Goal: Transaction & Acquisition: Purchase product/service

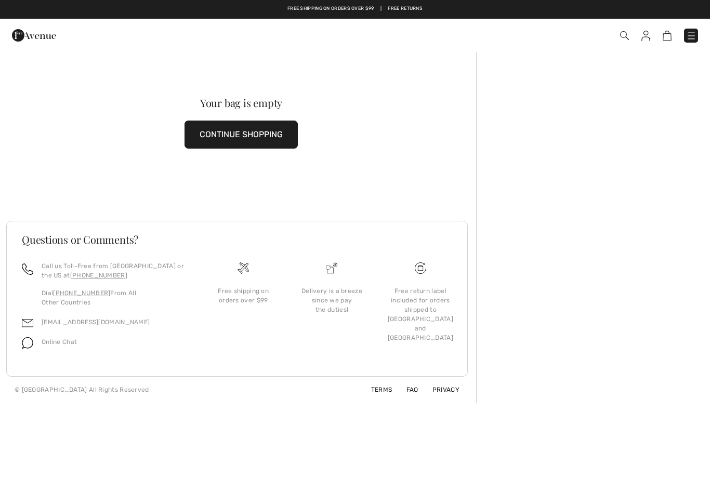
click at [280, 130] on button "CONTINUE SHOPPING" at bounding box center [240, 135] width 113 height 28
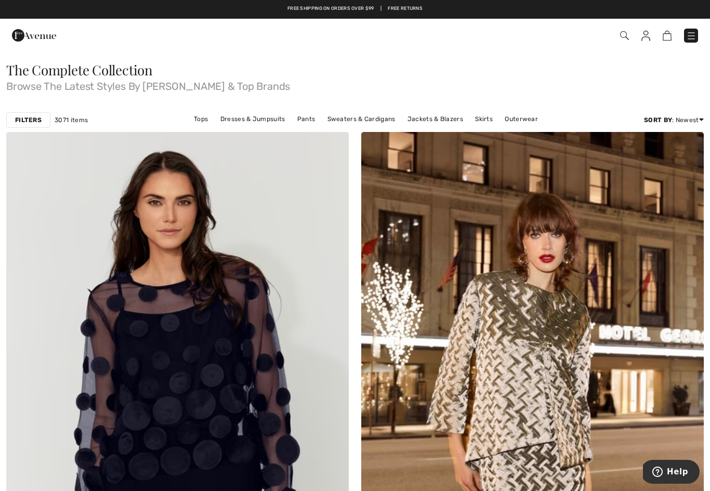
click at [613, 31] on span at bounding box center [502, 36] width 394 height 14
click at [630, 33] on span at bounding box center [502, 36] width 394 height 14
click at [622, 37] on img at bounding box center [624, 35] width 9 height 9
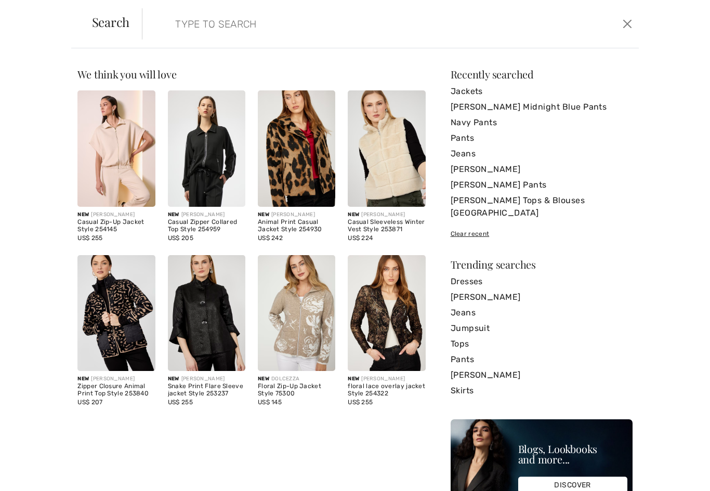
click at [206, 22] on input "search" at bounding box center [336, 23] width 339 height 31
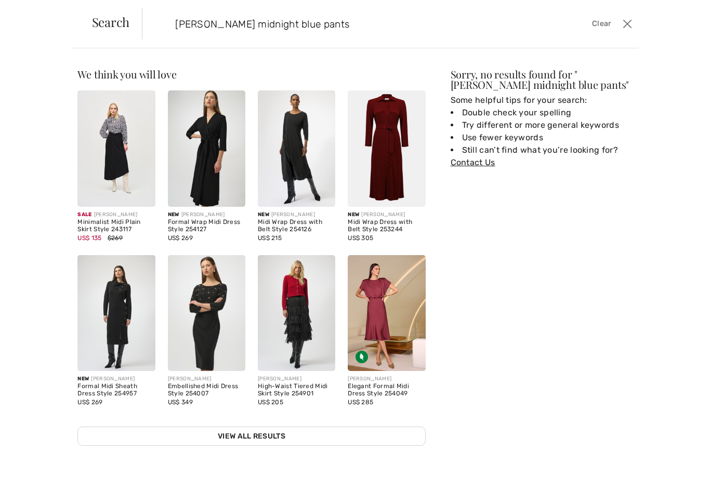
click at [465, 27] on input "Joseph ribkoff midnight blue pants" at bounding box center [336, 23] width 339 height 31
click at [99, 24] on span "Search" at bounding box center [111, 22] width 38 height 12
click at [108, 11] on div "Search Joseph ribkoff midnight blue pants Clear" at bounding box center [355, 24] width 568 height 48
click at [127, 17] on span "Search" at bounding box center [111, 22] width 38 height 12
click at [95, 17] on span "Search" at bounding box center [111, 22] width 38 height 12
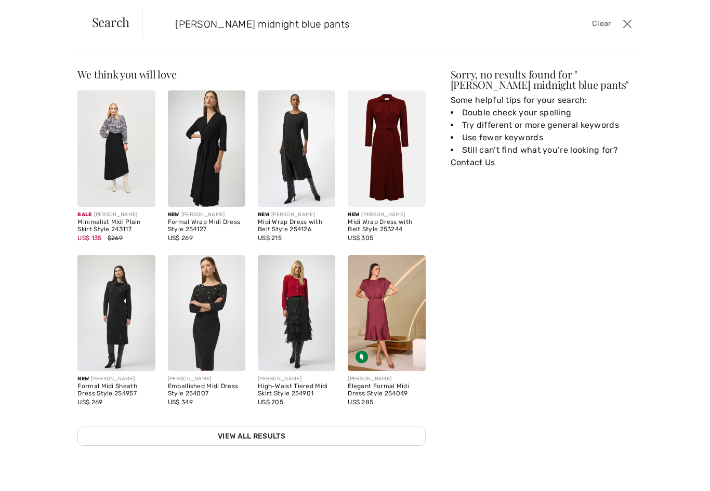
click at [94, 16] on span "Search" at bounding box center [111, 22] width 38 height 12
click at [84, 10] on div "Search Joseph ribkoff midnight blue pants Clear" at bounding box center [355, 24] width 568 height 48
click at [88, 6] on div "Search Joseph ribkoff midnight blue pants Clear" at bounding box center [355, 24] width 568 height 48
click at [231, 17] on input "Joseph ribkoff midnight blue pants" at bounding box center [336, 23] width 339 height 31
click at [253, 19] on input "Joseph ribkoff midnight blue pants" at bounding box center [336, 23] width 339 height 31
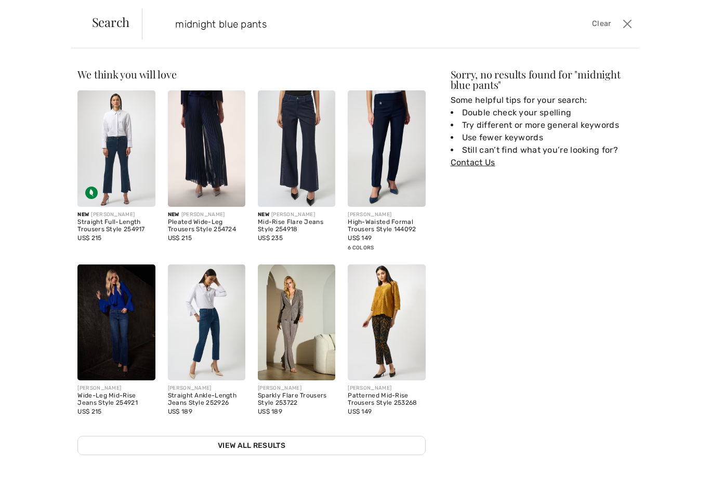
type input "midnight blue pants"
click at [666, 58] on div "We think you will love New JOSEPH RIBKOFF Casual Zip-Up Jacket Style 254145 US$…" at bounding box center [355, 269] width 710 height 443
click at [627, 20] on button "Close" at bounding box center [627, 24] width 16 height 17
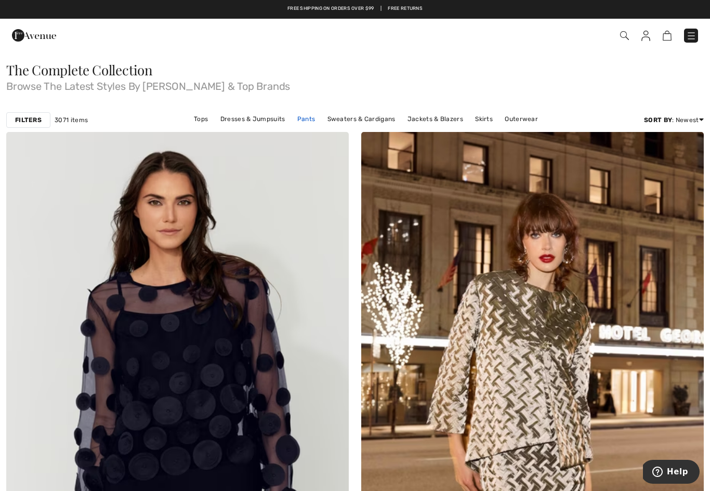
click at [311, 116] on link "Pants" at bounding box center [306, 119] width 29 height 14
click at [311, 117] on link "Pants" at bounding box center [306, 119] width 29 height 14
click at [321, 120] on link "Pants" at bounding box center [306, 119] width 29 height 14
click at [319, 114] on link "Pants" at bounding box center [306, 119] width 29 height 14
click at [320, 115] on link "Pants" at bounding box center [306, 119] width 29 height 14
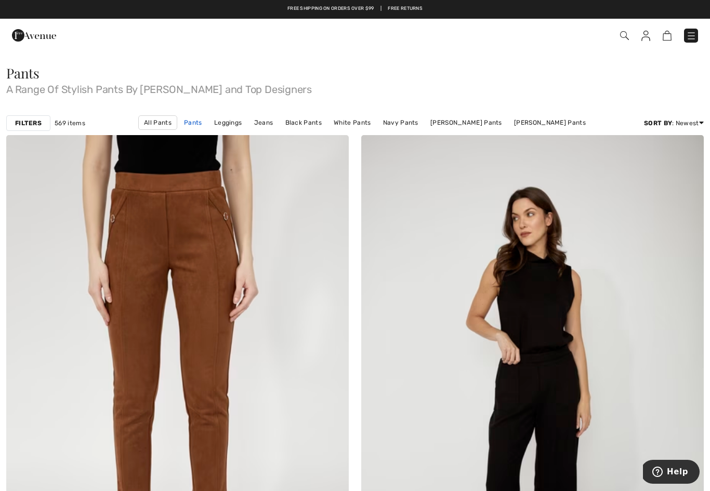
click at [207, 122] on link "Pants" at bounding box center [193, 123] width 29 height 14
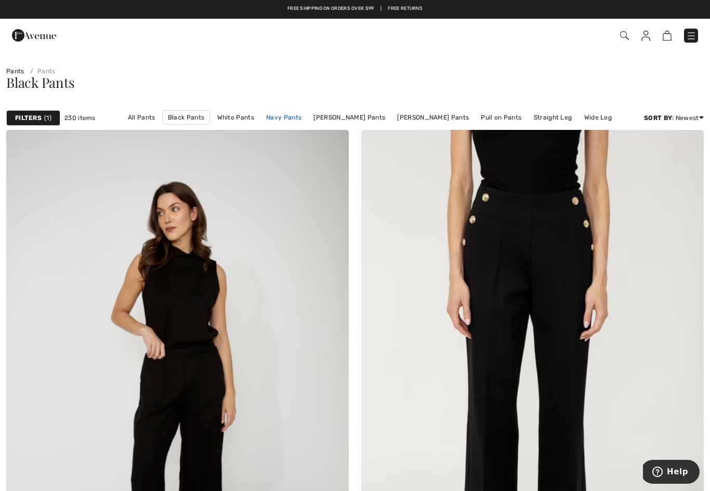
click at [300, 117] on link "Navy Pants" at bounding box center [284, 118] width 46 height 14
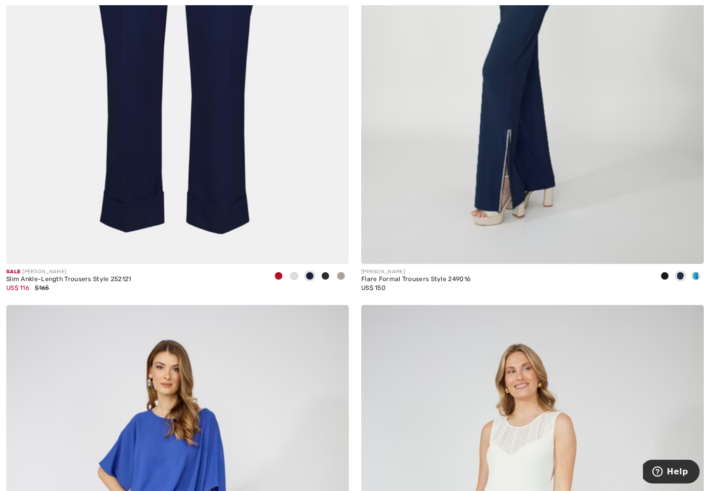
scroll to position [3816, 0]
click at [236, 170] on img at bounding box center [177, 7] width 342 height 514
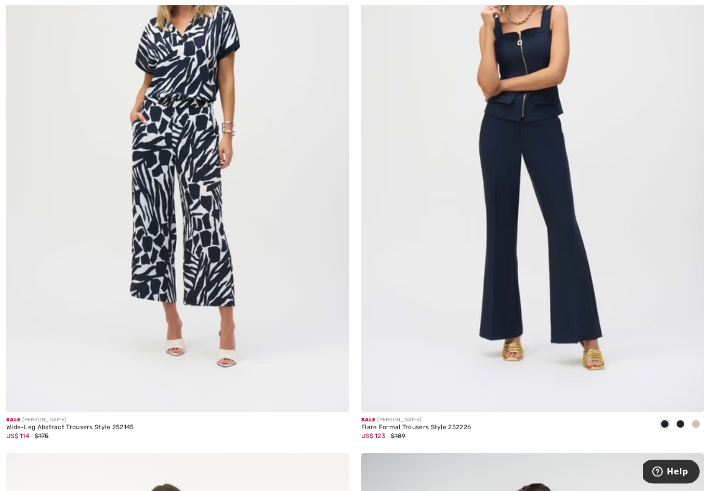
scroll to position [7674, 0]
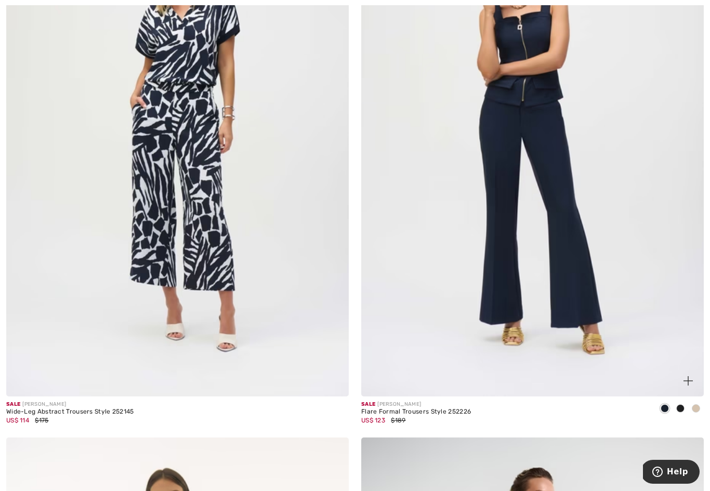
click at [427, 408] on div "Flare Formal Trousers Style 252226" at bounding box center [416, 411] width 110 height 7
click at [386, 418] on div "US$ 123 $189" at bounding box center [416, 420] width 110 height 9
click at [389, 416] on div "US$ 123 $189" at bounding box center [416, 420] width 110 height 9
click at [511, 242] on img at bounding box center [532, 140] width 342 height 514
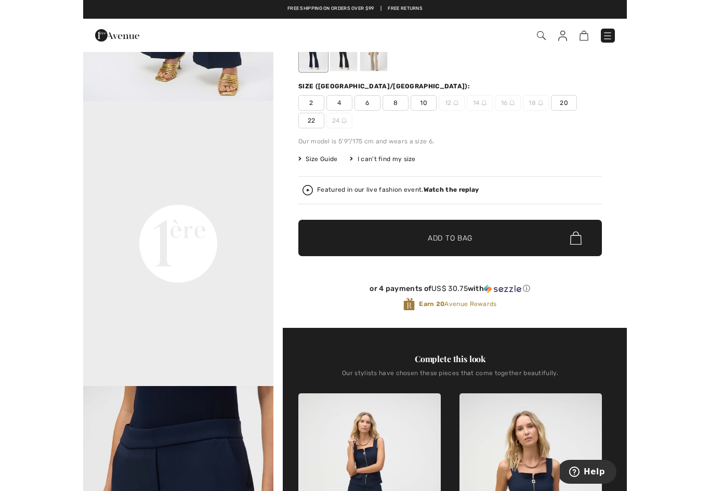
scroll to position [82, 0]
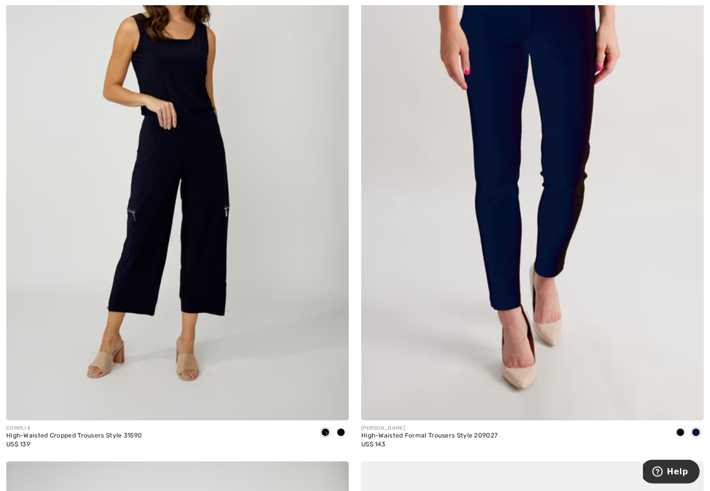
scroll to position [9314, 0]
click at [571, 147] on img at bounding box center [532, 164] width 342 height 514
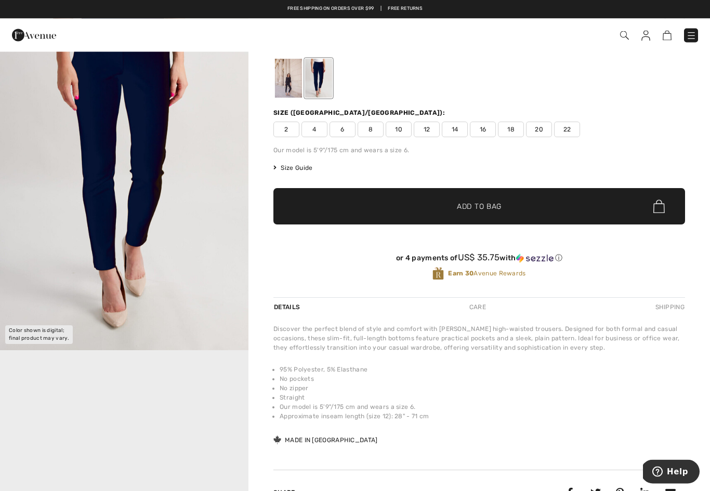
scroll to position [73, 0]
click at [286, 77] on div at bounding box center [288, 78] width 27 height 39
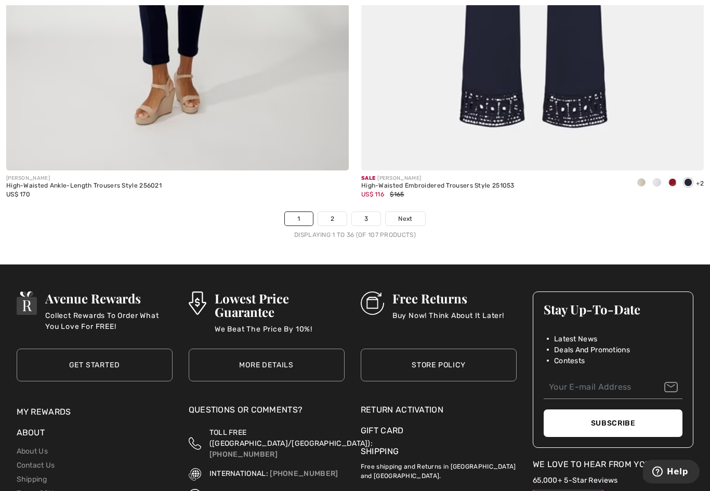
scroll to position [10138, 0]
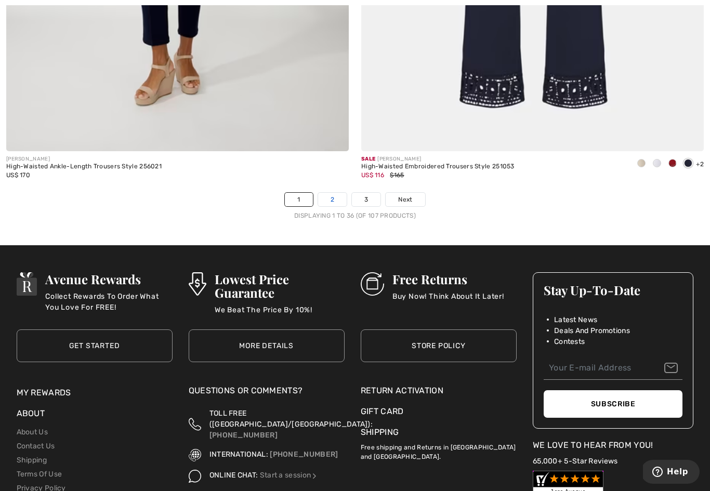
click at [329, 193] on link "2" at bounding box center [332, 200] width 29 height 14
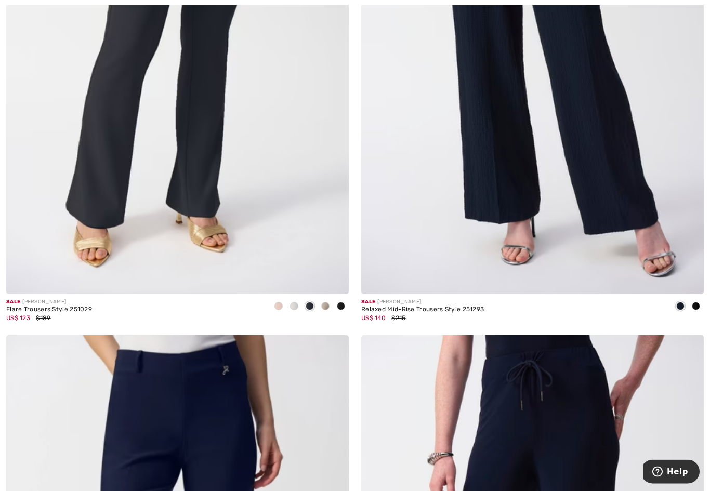
scroll to position [2013, 0]
click at [230, 198] on img at bounding box center [177, 38] width 342 height 514
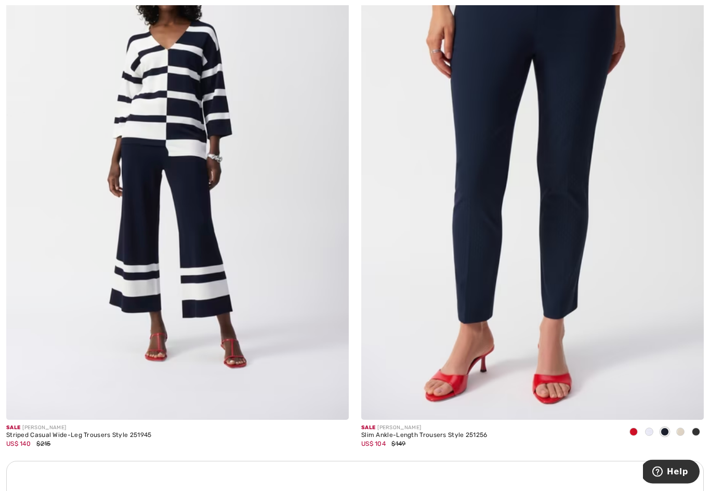
scroll to position [2997, 0]
click at [552, 183] on img at bounding box center [532, 162] width 342 height 514
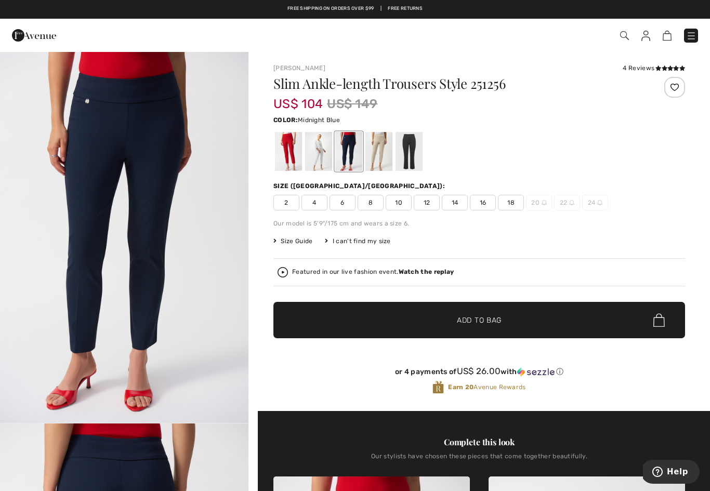
click at [280, 153] on div at bounding box center [288, 151] width 27 height 39
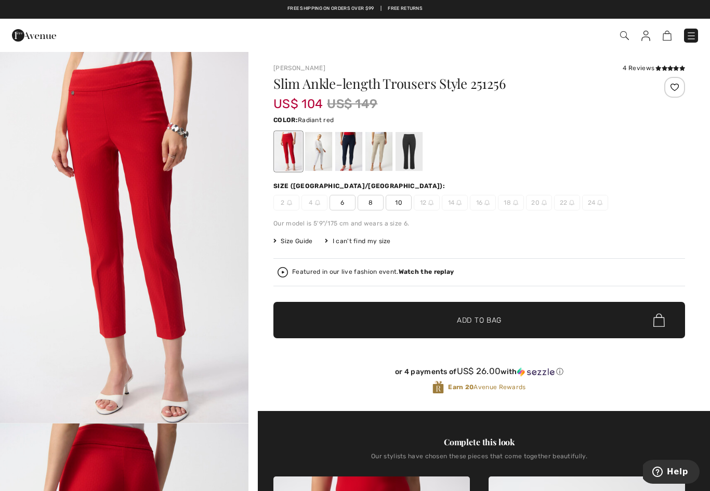
click at [293, 144] on div at bounding box center [288, 151] width 27 height 39
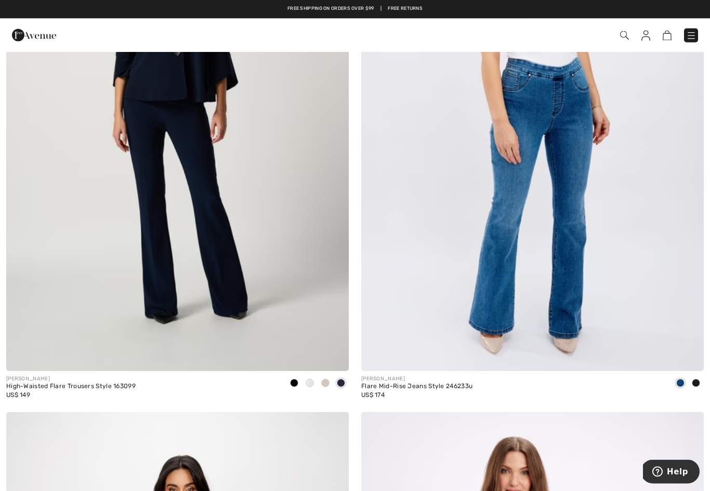
scroll to position [8809, 0]
click at [315, 375] on div at bounding box center [310, 383] width 16 height 17
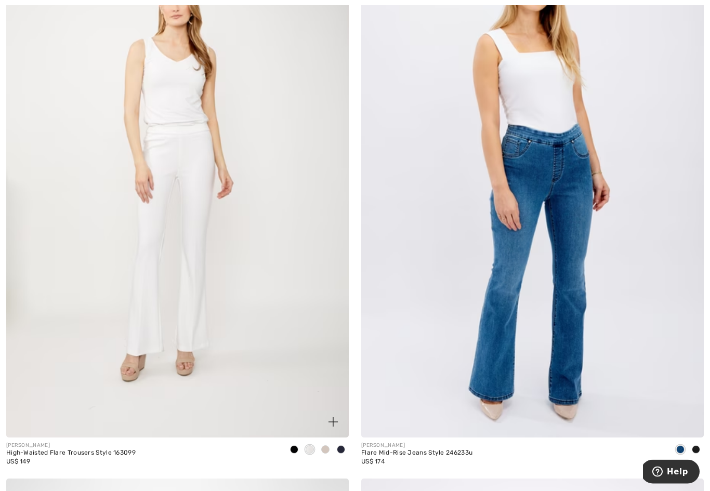
scroll to position [8744, 0]
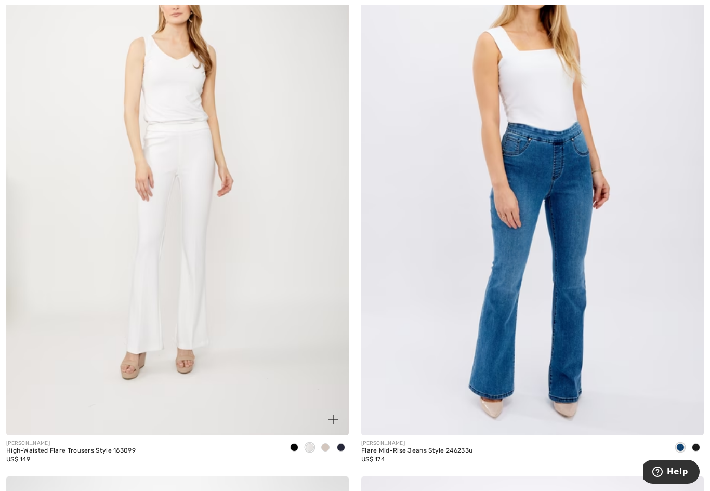
click at [202, 241] on img at bounding box center [177, 179] width 342 height 514
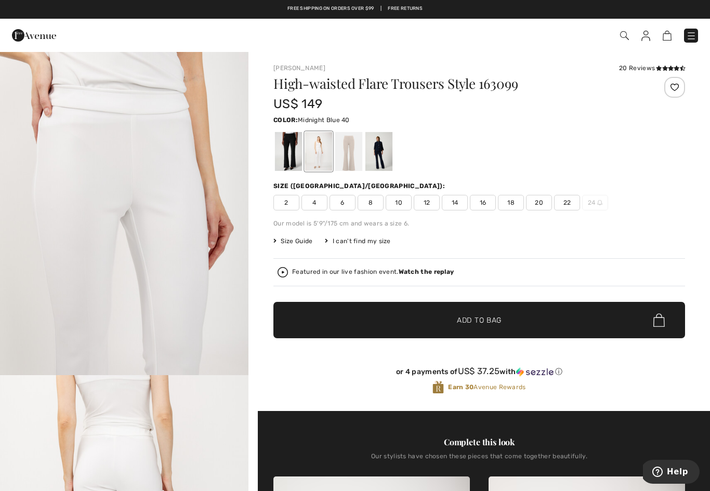
click at [388, 152] on div at bounding box center [378, 151] width 27 height 39
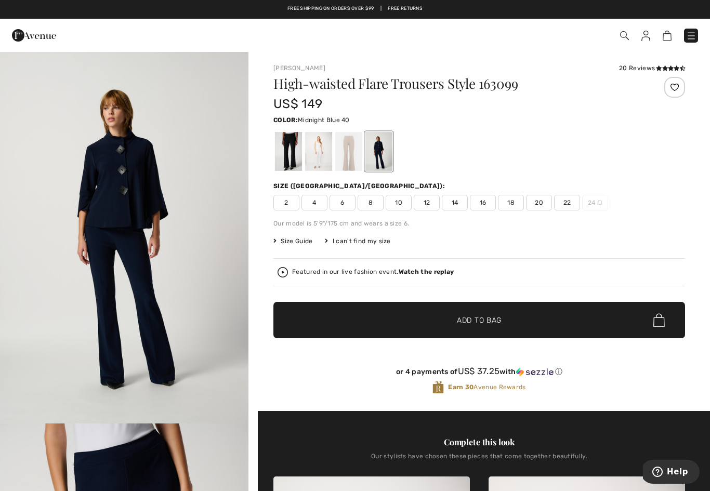
click at [399, 205] on span "10" at bounding box center [399, 203] width 26 height 16
click at [357, 318] on span "✔ Added to Bag Add to Bag" at bounding box center [479, 320] width 412 height 36
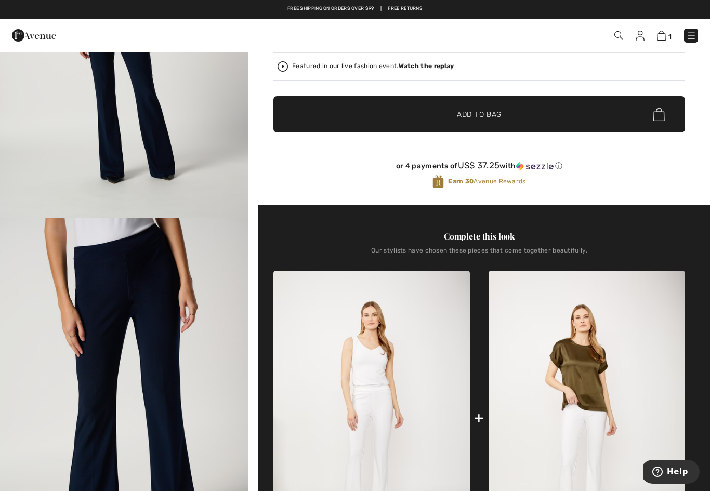
scroll to position [205, 0]
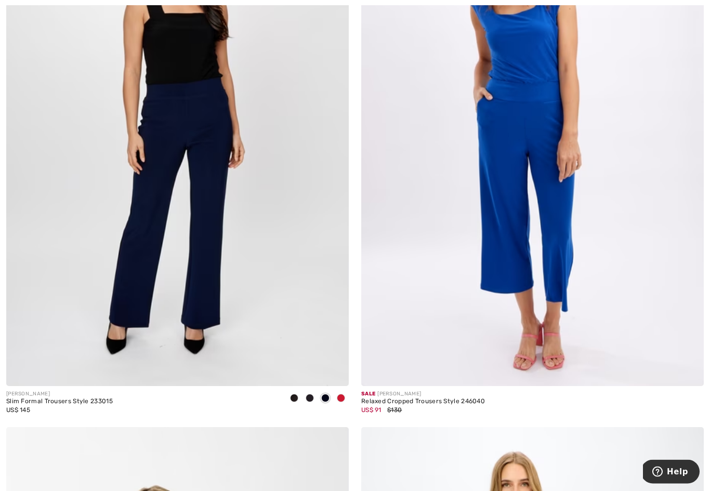
scroll to position [9349, 0]
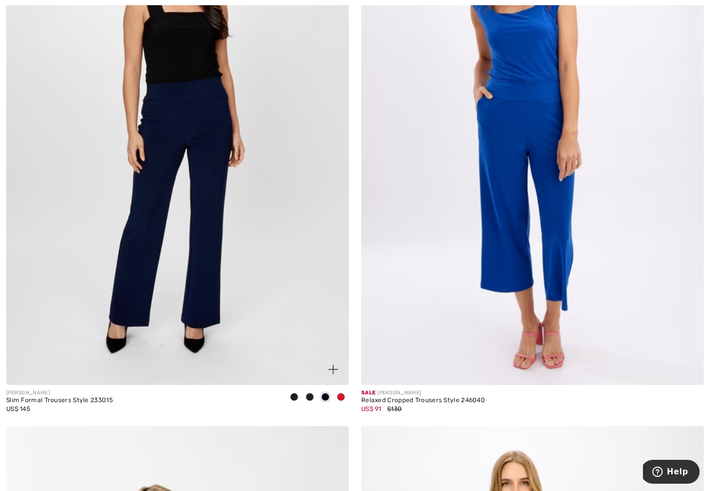
click at [205, 226] on img at bounding box center [177, 129] width 342 height 514
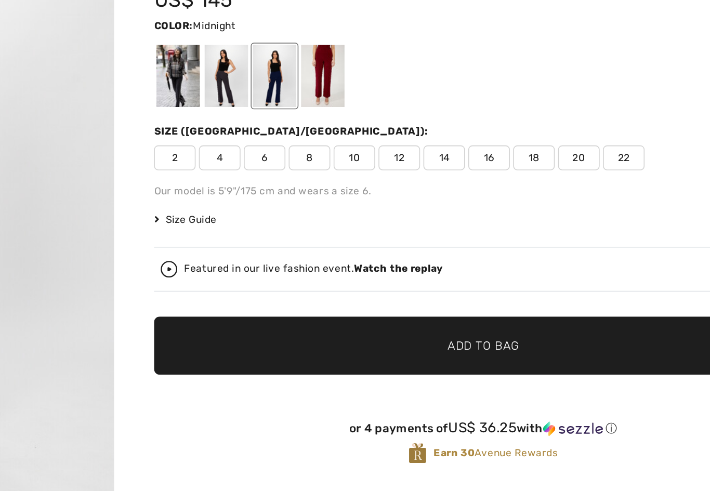
click at [273, 271] on span "✔ Added to Bag Add to Bag" at bounding box center [479, 271] width 412 height 36
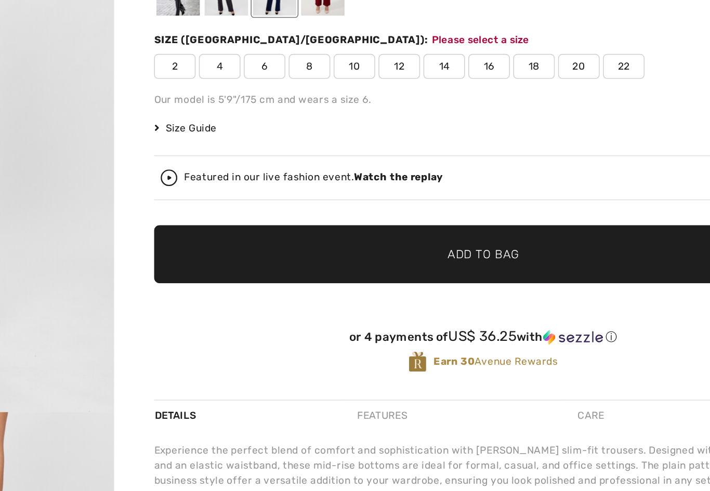
click at [386, 146] on span "10" at bounding box center [399, 154] width 26 height 16
click at [273, 253] on span "✔ Added to Bag Add to Bag" at bounding box center [479, 271] width 412 height 36
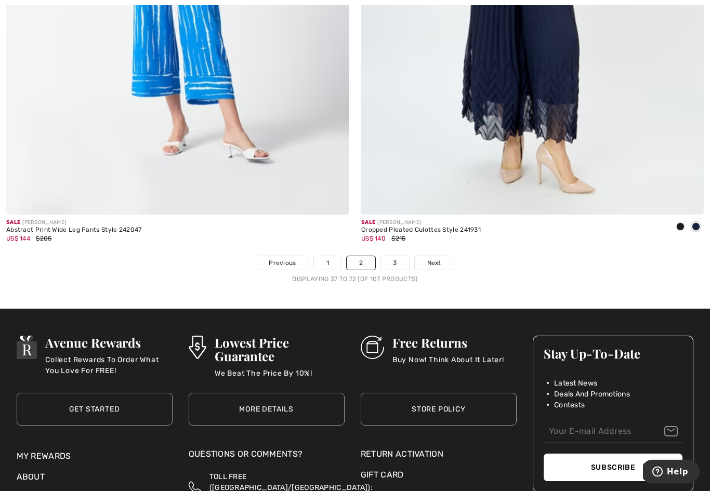
scroll to position [10074, 0]
click at [386, 261] on link "3" at bounding box center [394, 263] width 29 height 14
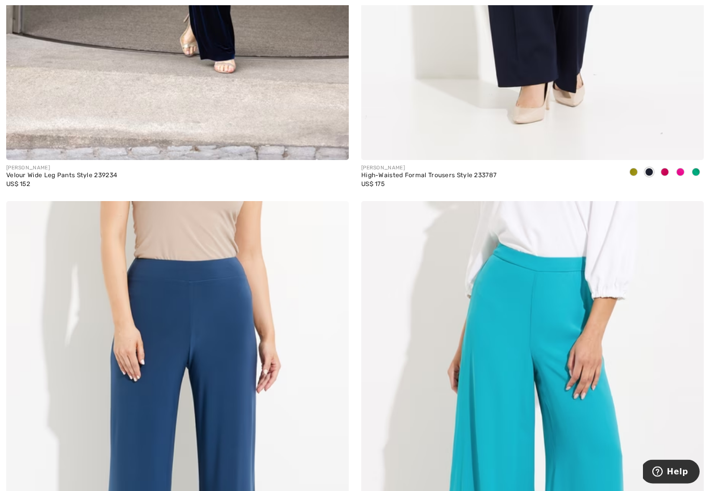
scroll to position [4475, 0]
click at [692, 170] on span at bounding box center [696, 171] width 8 height 8
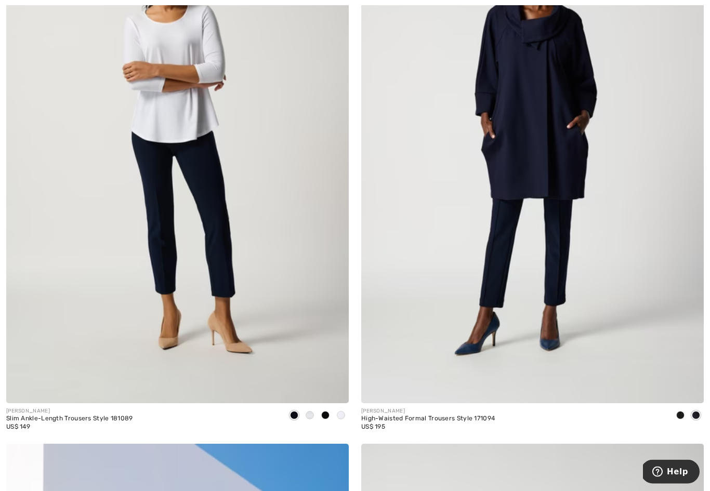
scroll to position [8222, 0]
click at [504, 191] on img at bounding box center [532, 146] width 342 height 514
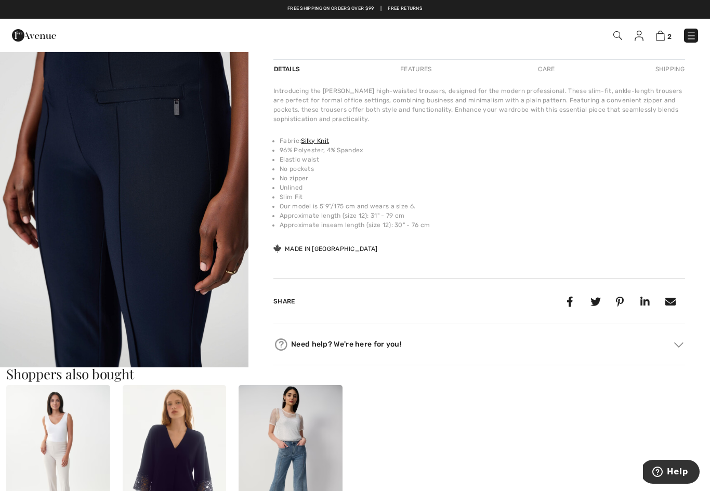
scroll to position [304, 0]
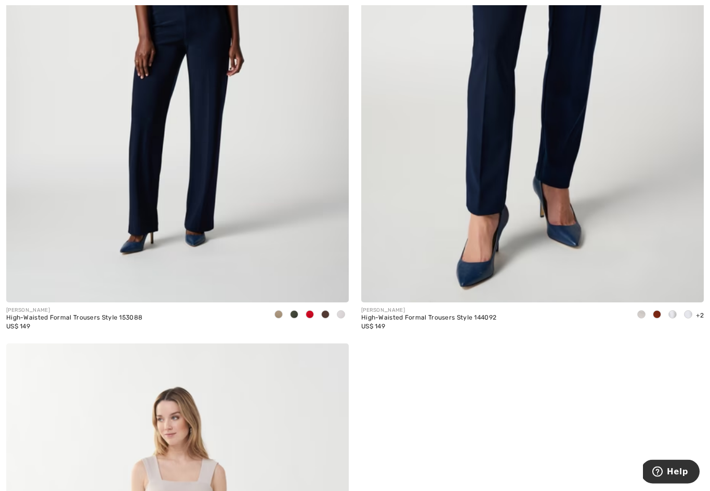
scroll to position [9432, 0]
click at [514, 118] on img at bounding box center [532, 46] width 342 height 514
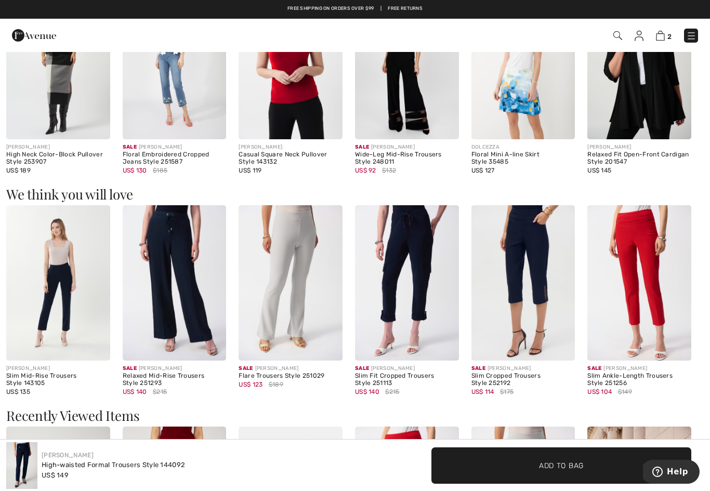
scroll to position [1162, 0]
